Goal: Navigation & Orientation: Find specific page/section

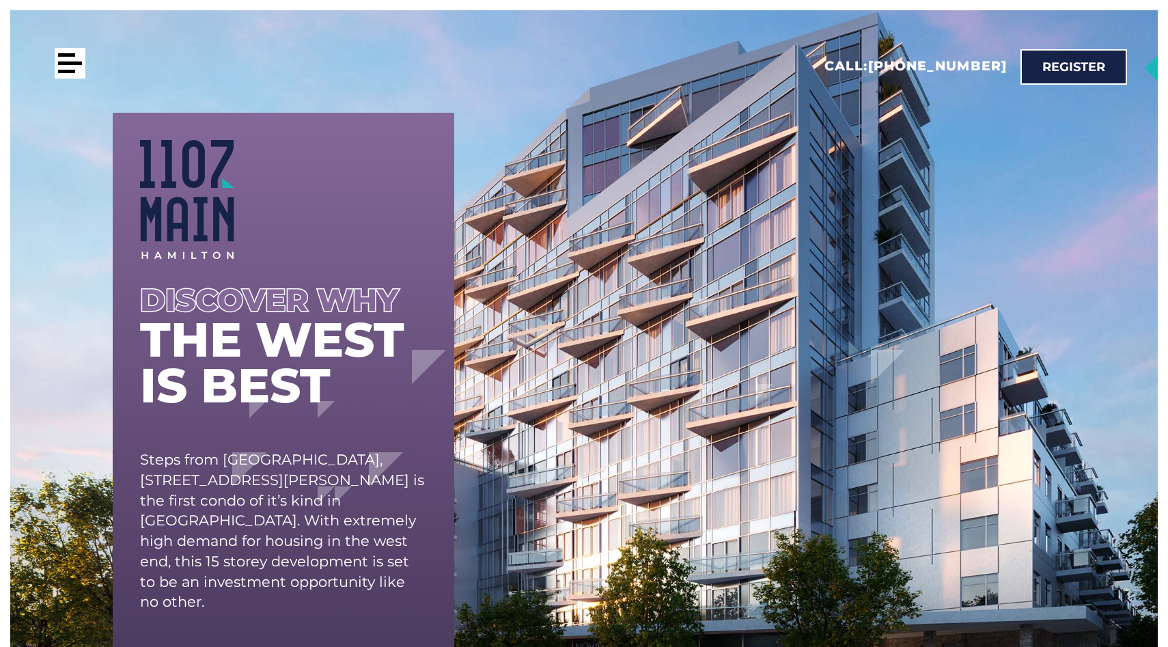
click at [72, 66] on div at bounding box center [70, 63] width 31 height 31
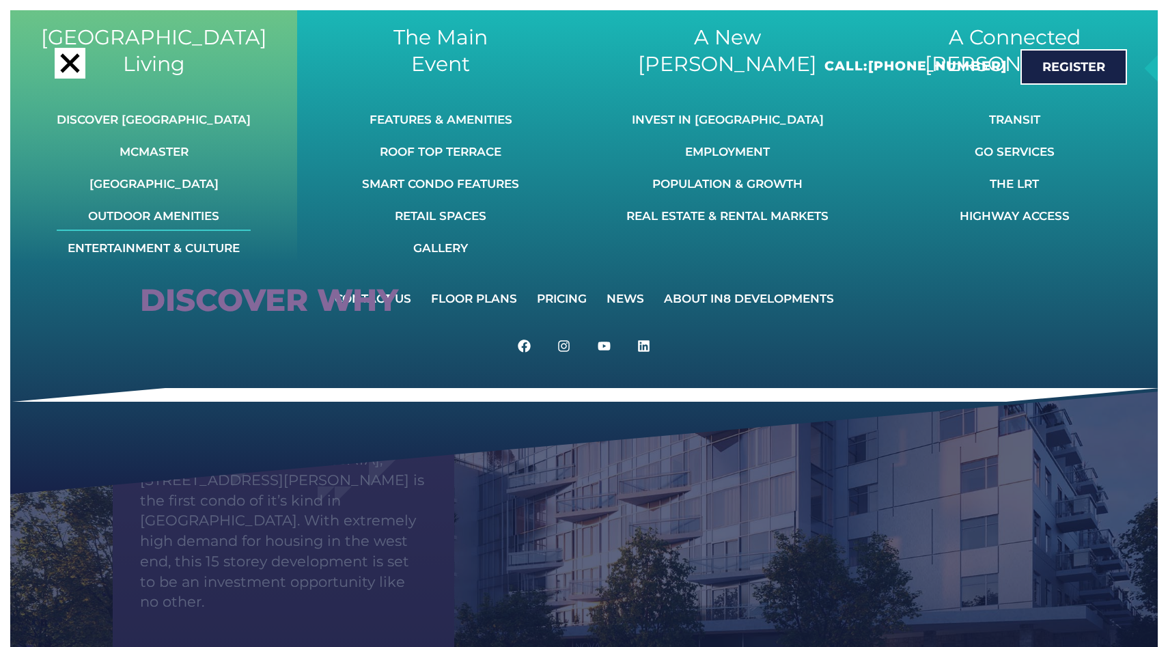
click at [204, 213] on link "Outdoor Amenities" at bounding box center [154, 216] width 194 height 30
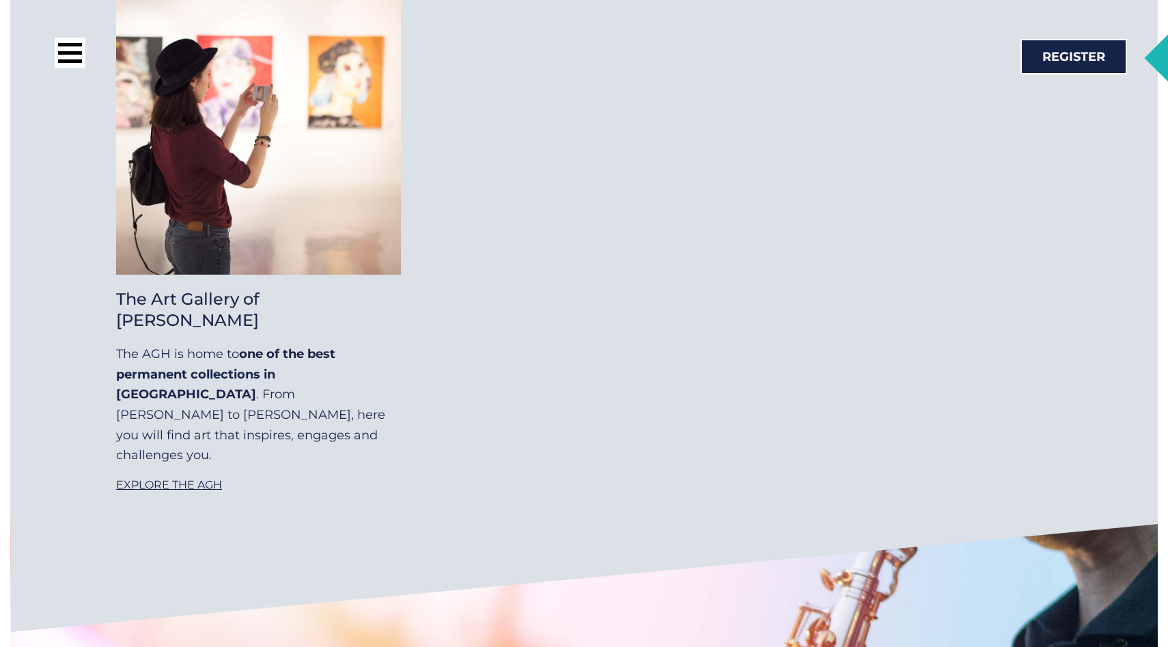
scroll to position [10974, 0]
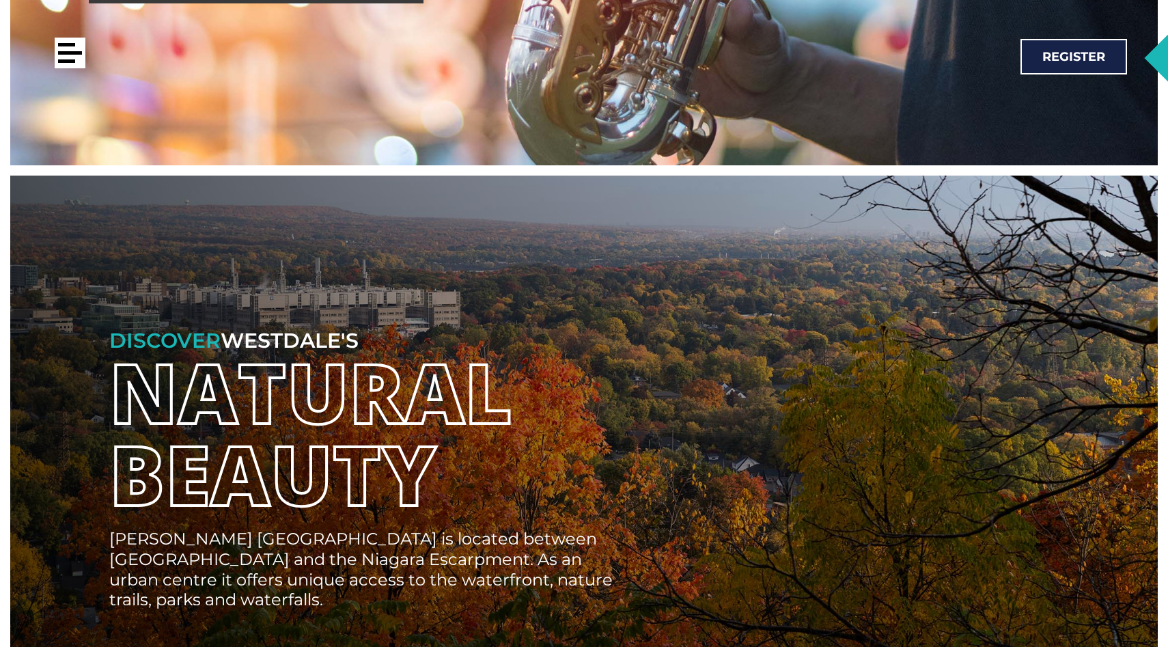
click at [74, 46] on div at bounding box center [66, 44] width 17 height 3
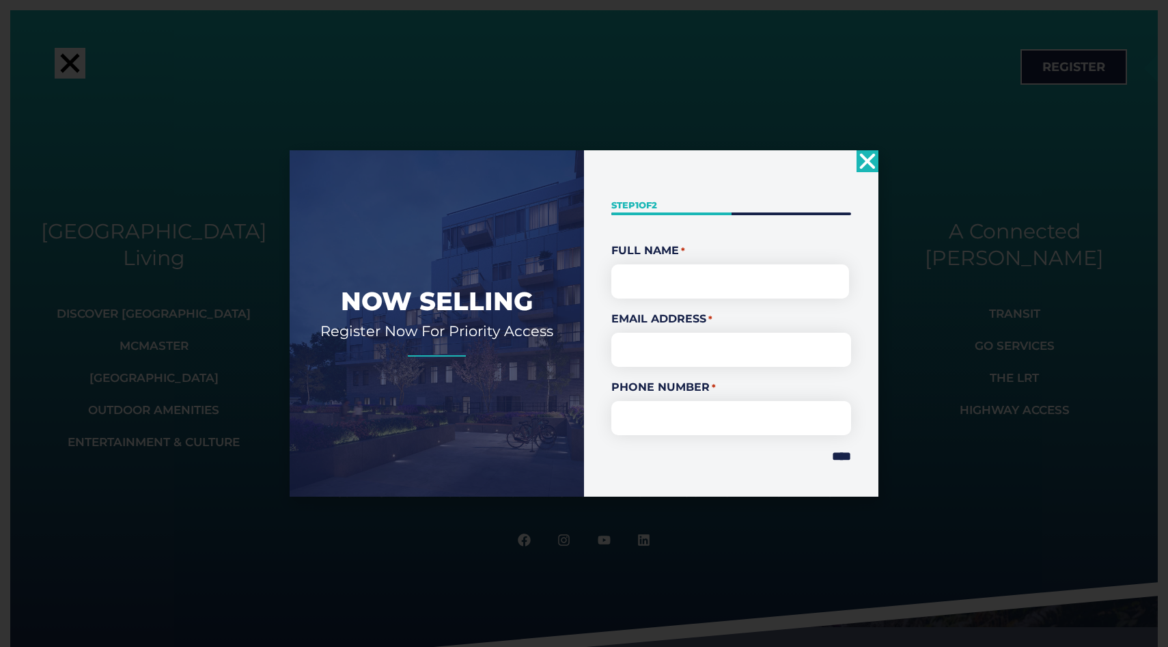
scroll to position [0, 0]
click at [873, 159] on icon "Close" at bounding box center [868, 161] width 22 height 22
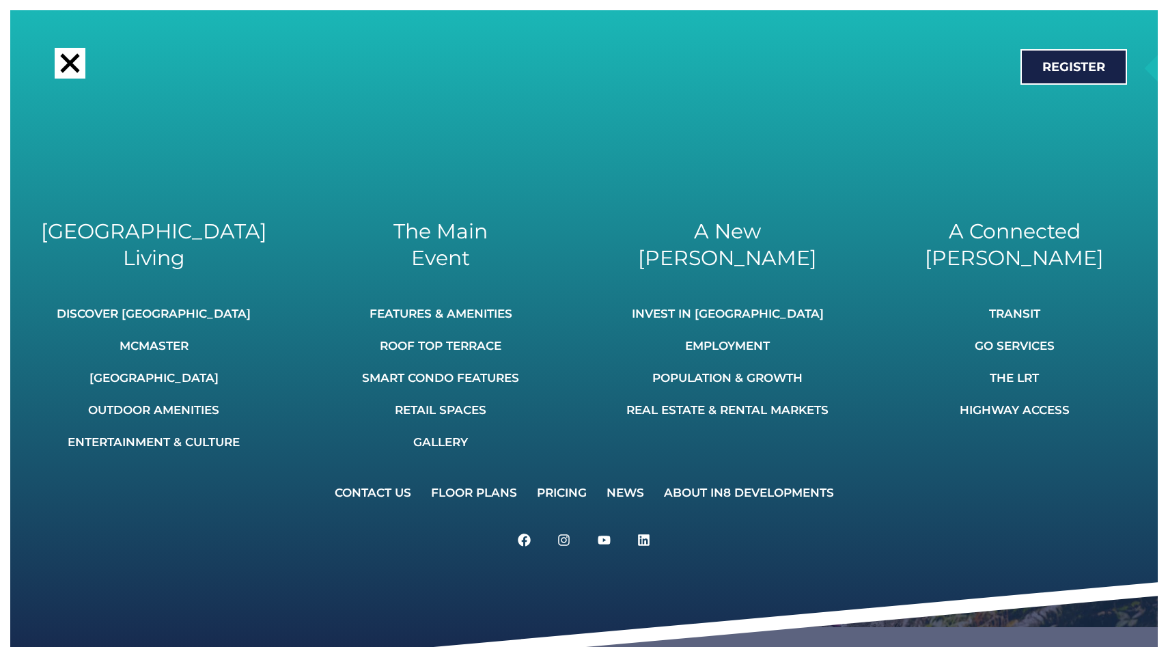
click at [72, 65] on div at bounding box center [69, 62] width 19 height 19
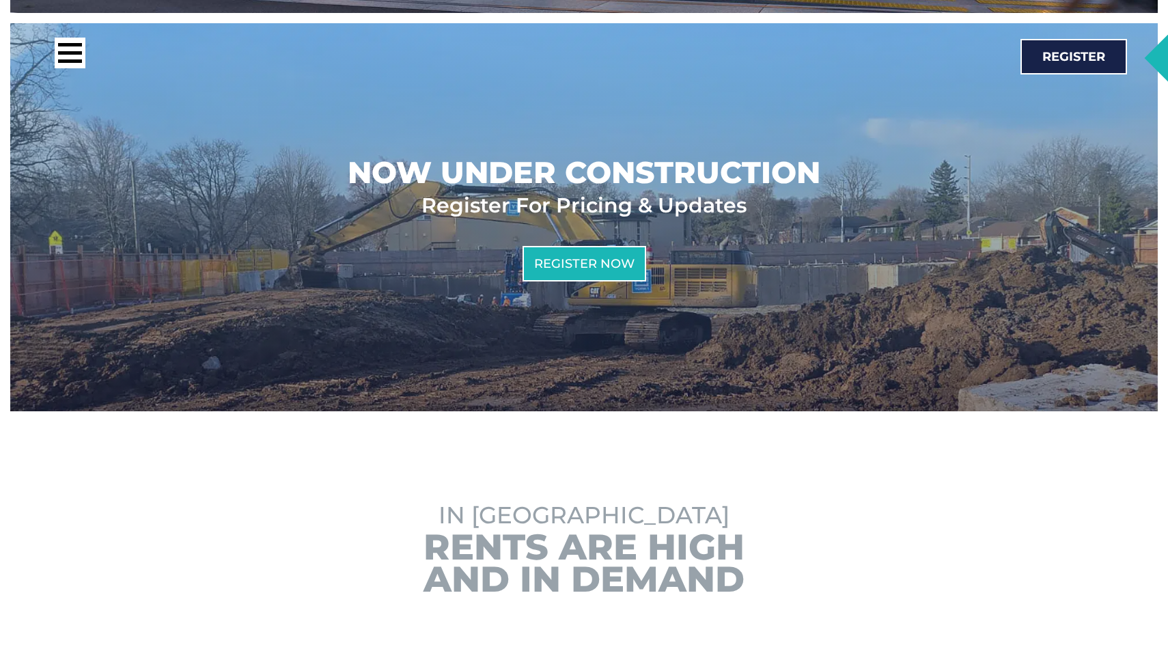
scroll to position [778, 0]
